Goal: Navigation & Orientation: Find specific page/section

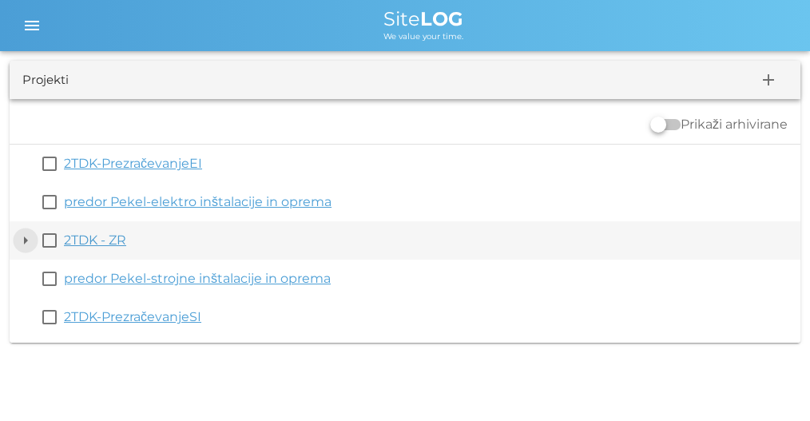
click at [30, 243] on button "arrow_drop_down" at bounding box center [25, 240] width 19 height 19
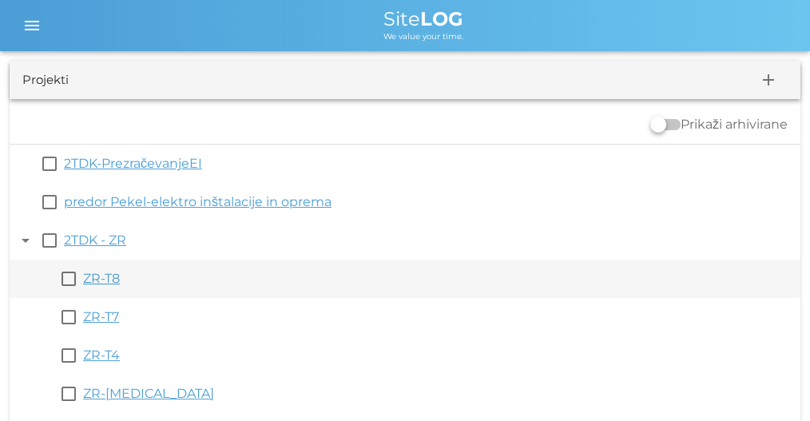
click at [98, 283] on link "ZR-T8" at bounding box center [101, 278] width 37 height 15
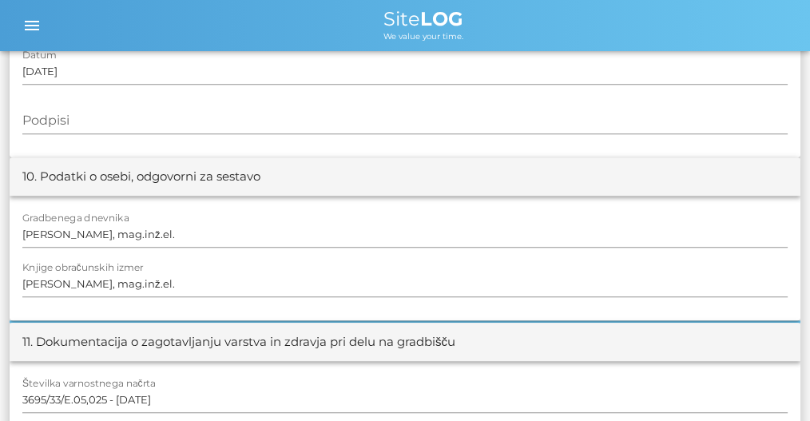
scroll to position [1913, 0]
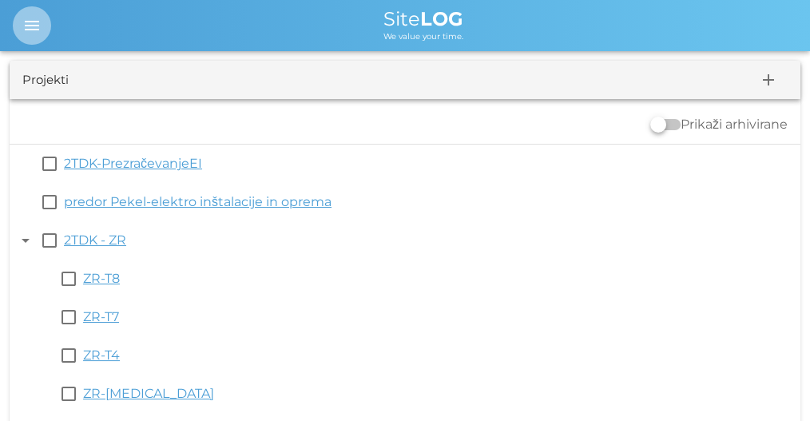
click at [23, 29] on icon "menu" at bounding box center [31, 25] width 19 height 19
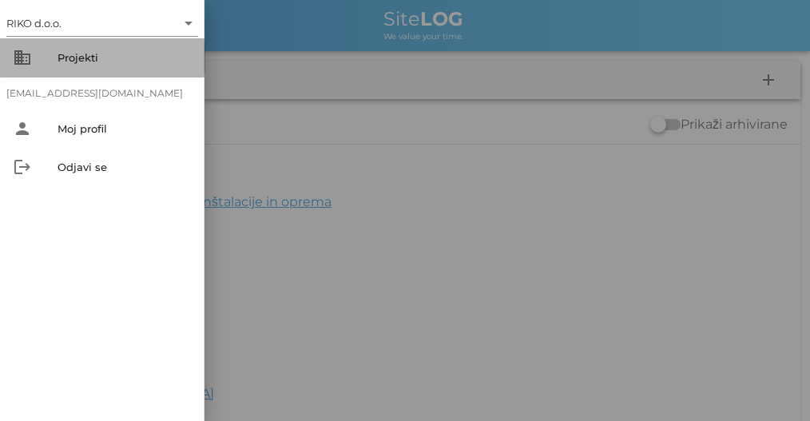
click at [87, 51] on div "Projekti" at bounding box center [125, 57] width 134 height 13
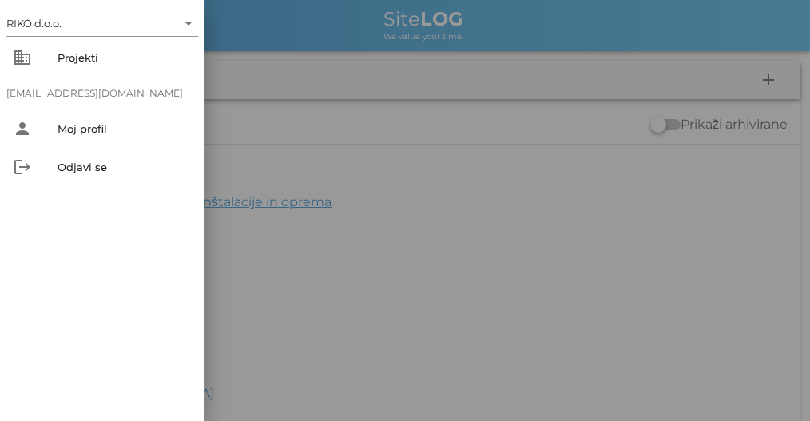
click at [350, 18] on div at bounding box center [405, 210] width 810 height 421
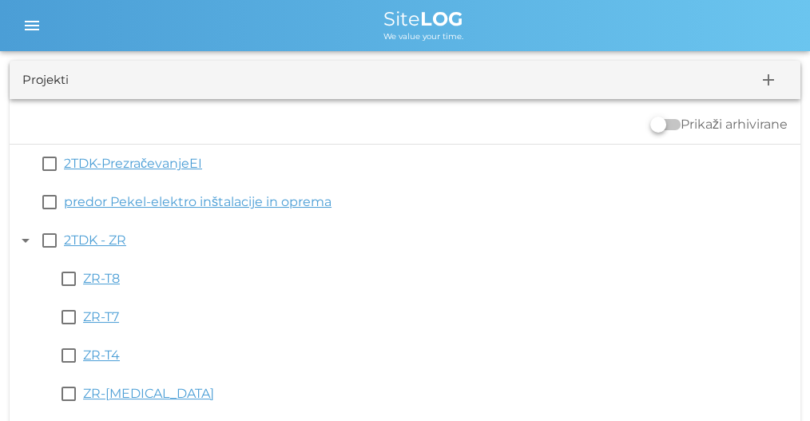
click at [44, 42] on div "menu" at bounding box center [33, 25] width 41 height 38
click at [42, 27] on span "menu" at bounding box center [32, 25] width 38 height 19
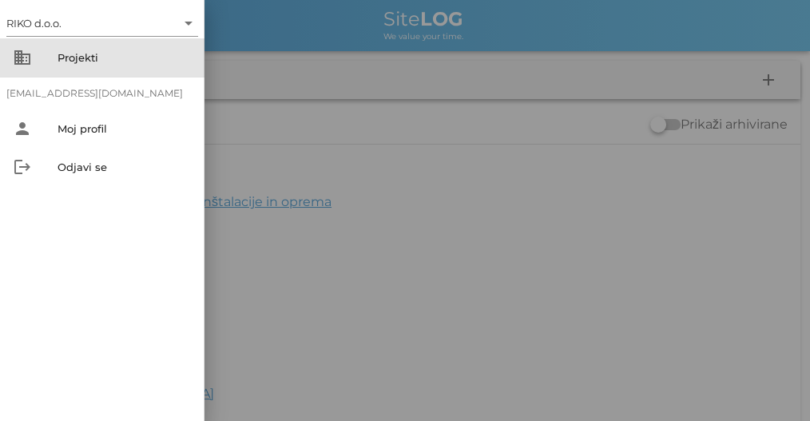
click at [84, 67] on div "Projekti" at bounding box center [125, 58] width 134 height 26
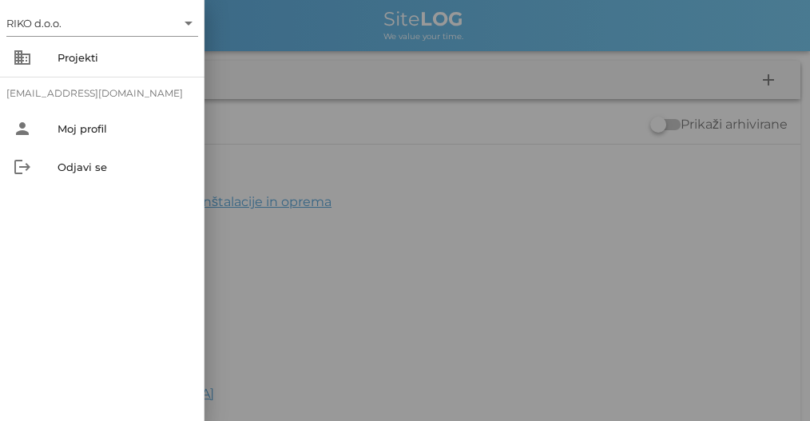
click at [379, 27] on div at bounding box center [405, 210] width 810 height 421
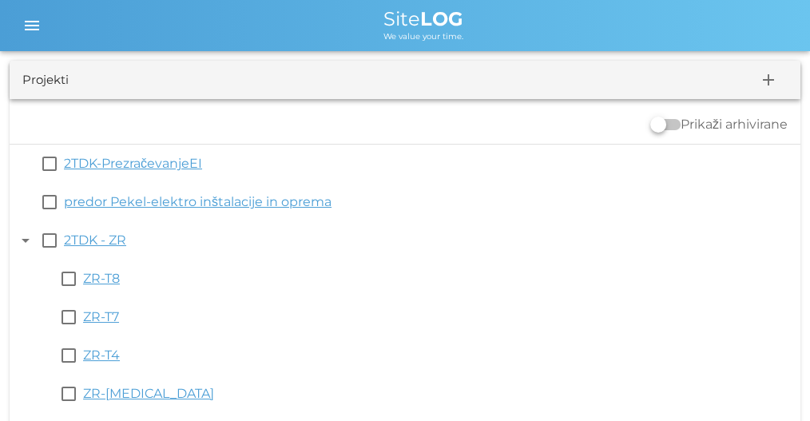
click at [399, 19] on span "Site LOG" at bounding box center [424, 18] width 80 height 23
